Goal: Transaction & Acquisition: Purchase product/service

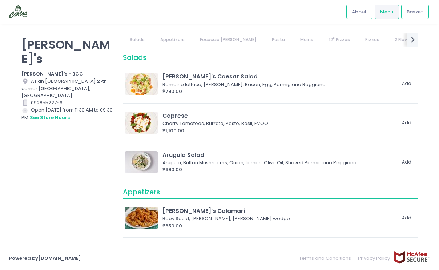
click at [218, 36] on link "Focaccia [PERSON_NAME]" at bounding box center [228, 40] width 71 height 14
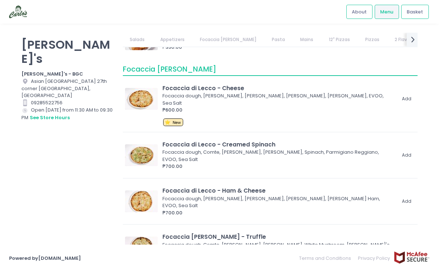
scroll to position [315, 0]
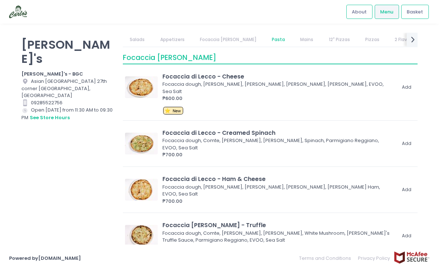
click at [265, 39] on link "Pasta" at bounding box center [278, 40] width 27 height 14
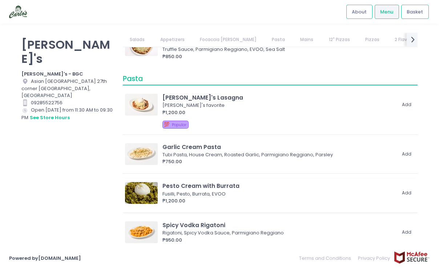
scroll to position [544, 0]
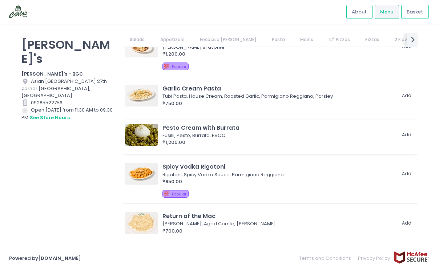
click at [231, 167] on div "Spicy Vodka Rigatoni" at bounding box center [279, 167] width 233 height 8
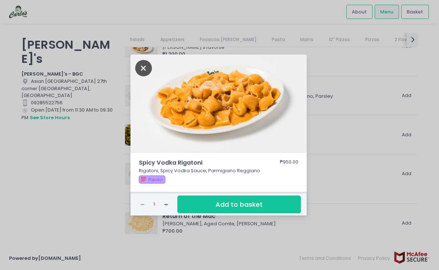
click at [146, 68] on icon "Close" at bounding box center [143, 68] width 17 height 16
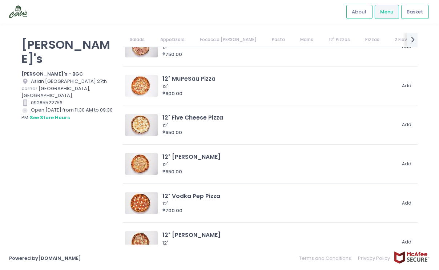
scroll to position [1030, 0]
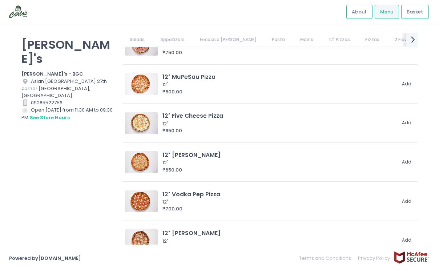
click at [409, 43] on icon "next Created with Sketch." at bounding box center [413, 39] width 11 height 11
click at [421, 43] on link "Dessert" at bounding box center [437, 40] width 32 height 14
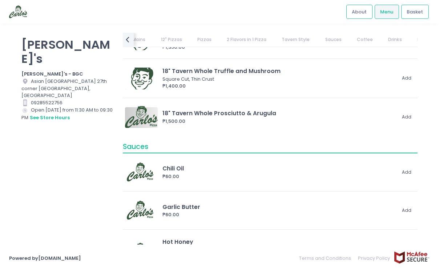
click at [280, 37] on link "Tavern Style" at bounding box center [296, 40] width 42 height 14
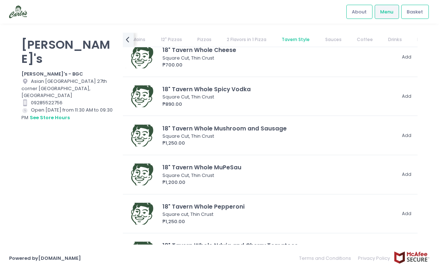
scroll to position [2439, 0]
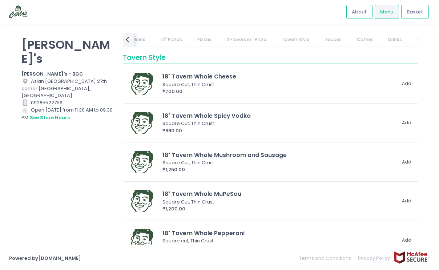
click at [239, 41] on link "2 Flavors in 1 Pizza" at bounding box center [247, 40] width 54 height 14
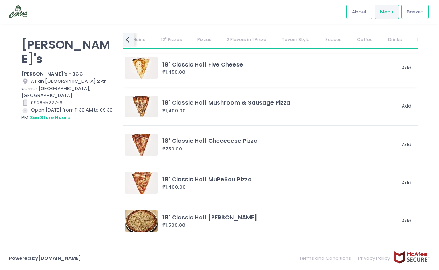
scroll to position [1980, 0]
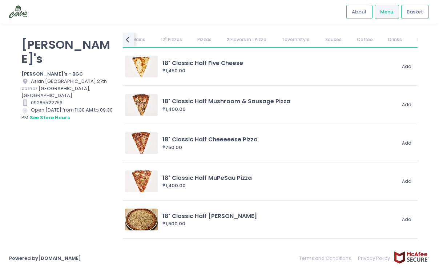
click at [318, 34] on link "Sauces" at bounding box center [333, 40] width 31 height 14
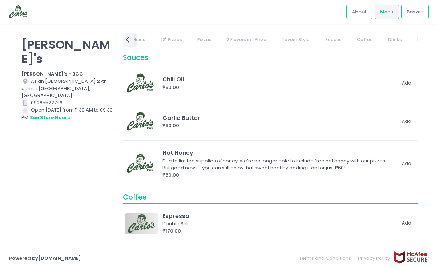
click at [276, 35] on link "Tavern Style" at bounding box center [296, 40] width 42 height 14
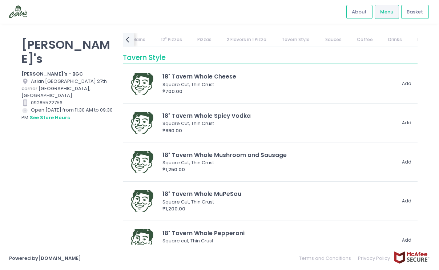
click at [233, 40] on link "2 Flavors in 1 Pizza" at bounding box center [247, 40] width 54 height 14
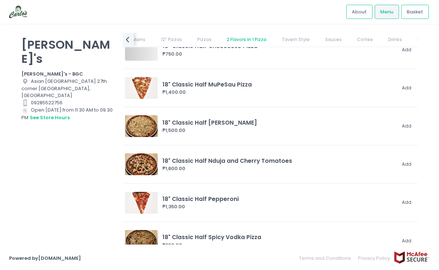
scroll to position [1963, 0]
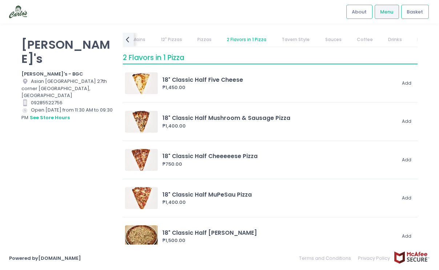
click at [221, 42] on link "2 Flavors in 1 Pizza" at bounding box center [247, 40] width 54 height 14
click at [190, 39] on link "Pizzas" at bounding box center [204, 40] width 28 height 14
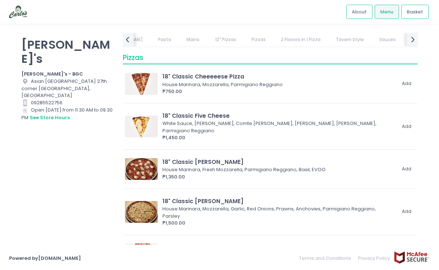
scroll to position [0, 119]
click at [184, 40] on link "Mains" at bounding box center [197, 40] width 27 height 14
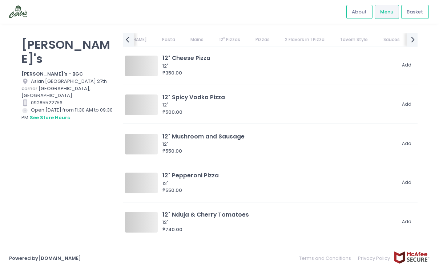
click at [155, 41] on link "Pasta" at bounding box center [168, 40] width 27 height 14
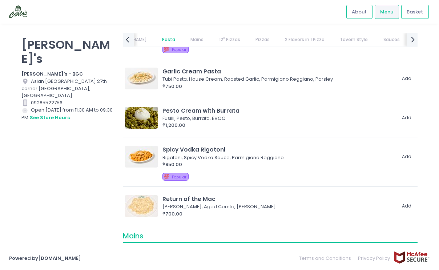
scroll to position [506, 0]
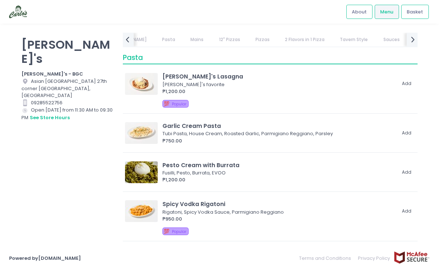
click at [84, 142] on div "[PERSON_NAME]'s [PERSON_NAME]'s - BGC Location Created with Sketch. [GEOGRAPHIC…" at bounding box center [67, 132] width 101 height 198
click at [400, 92] on div "[PERSON_NAME]'s Lasagna [PERSON_NAME]'s favorite ₱1,200.00 Add" at bounding box center [270, 83] width 290 height 23
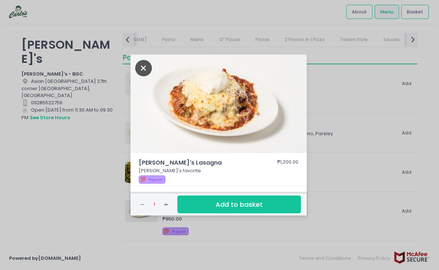
click at [140, 62] on icon "Close" at bounding box center [143, 68] width 17 height 16
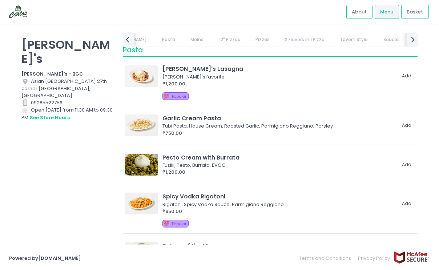
scroll to position [518, 0]
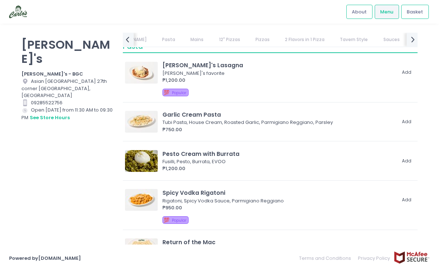
click at [139, 156] on img at bounding box center [141, 161] width 33 height 22
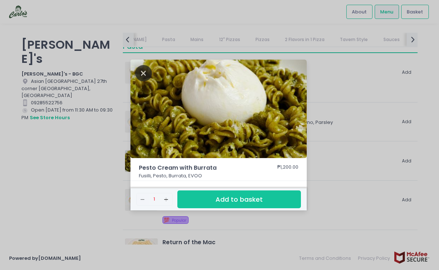
click at [144, 71] on icon "Close" at bounding box center [143, 73] width 17 height 16
